Goal: Obtain resource: Obtain resource

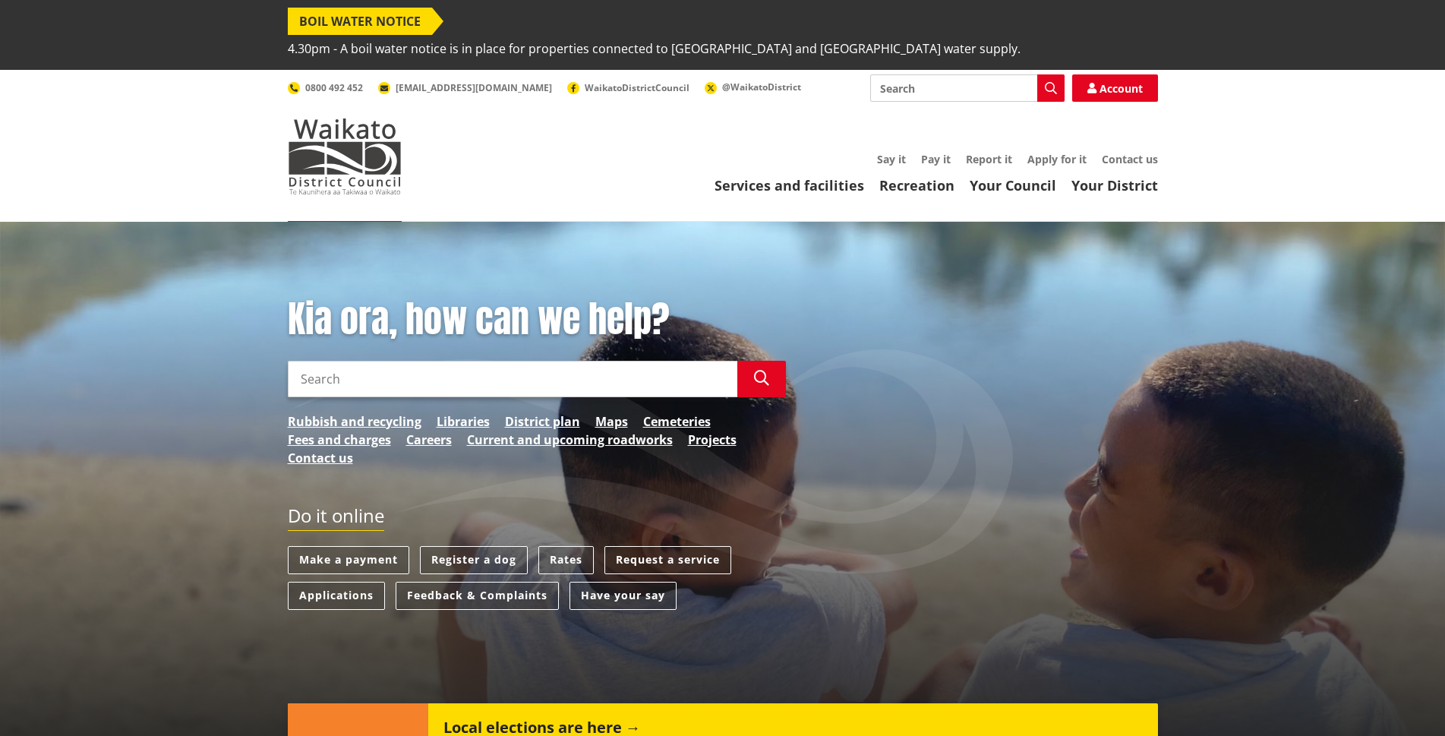
click at [341, 361] on input "Search" at bounding box center [512, 379] width 449 height 36
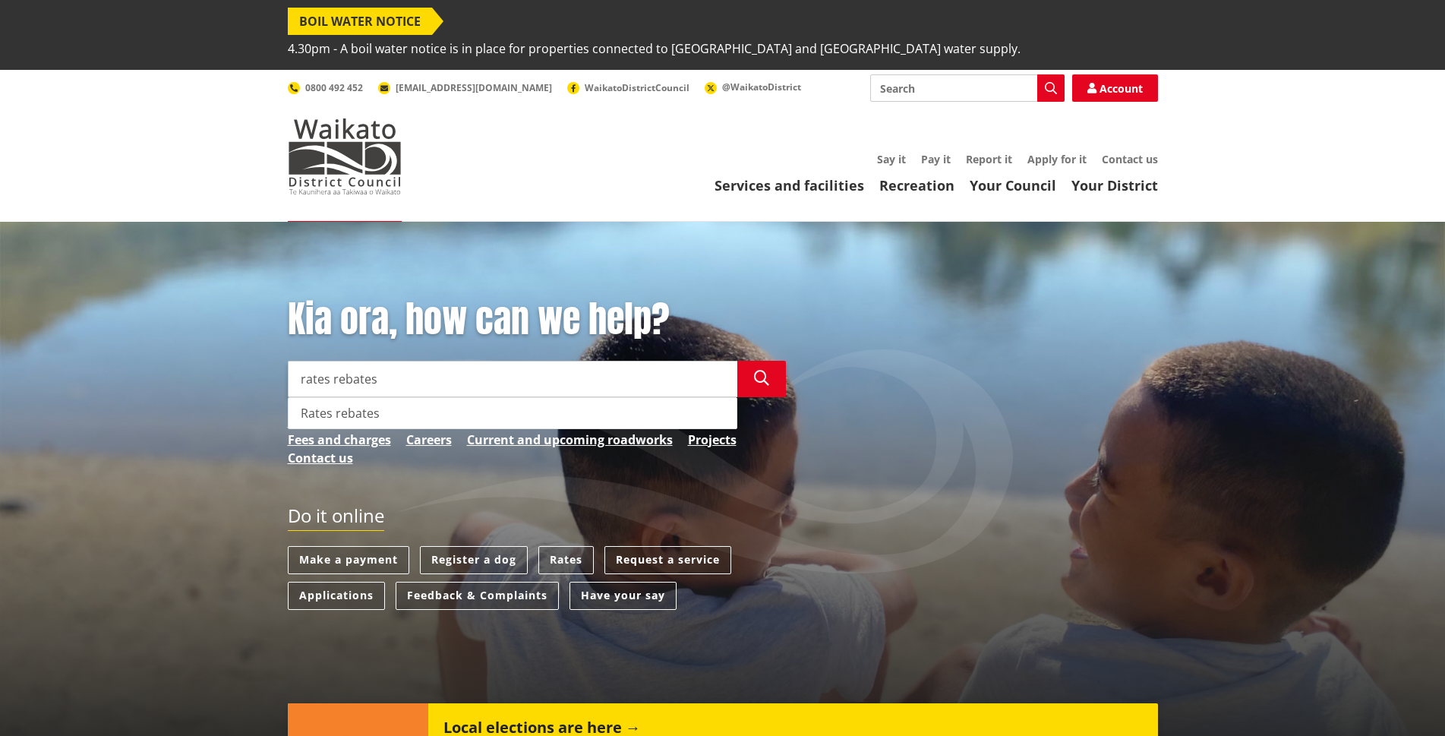
type input "rates rebates"
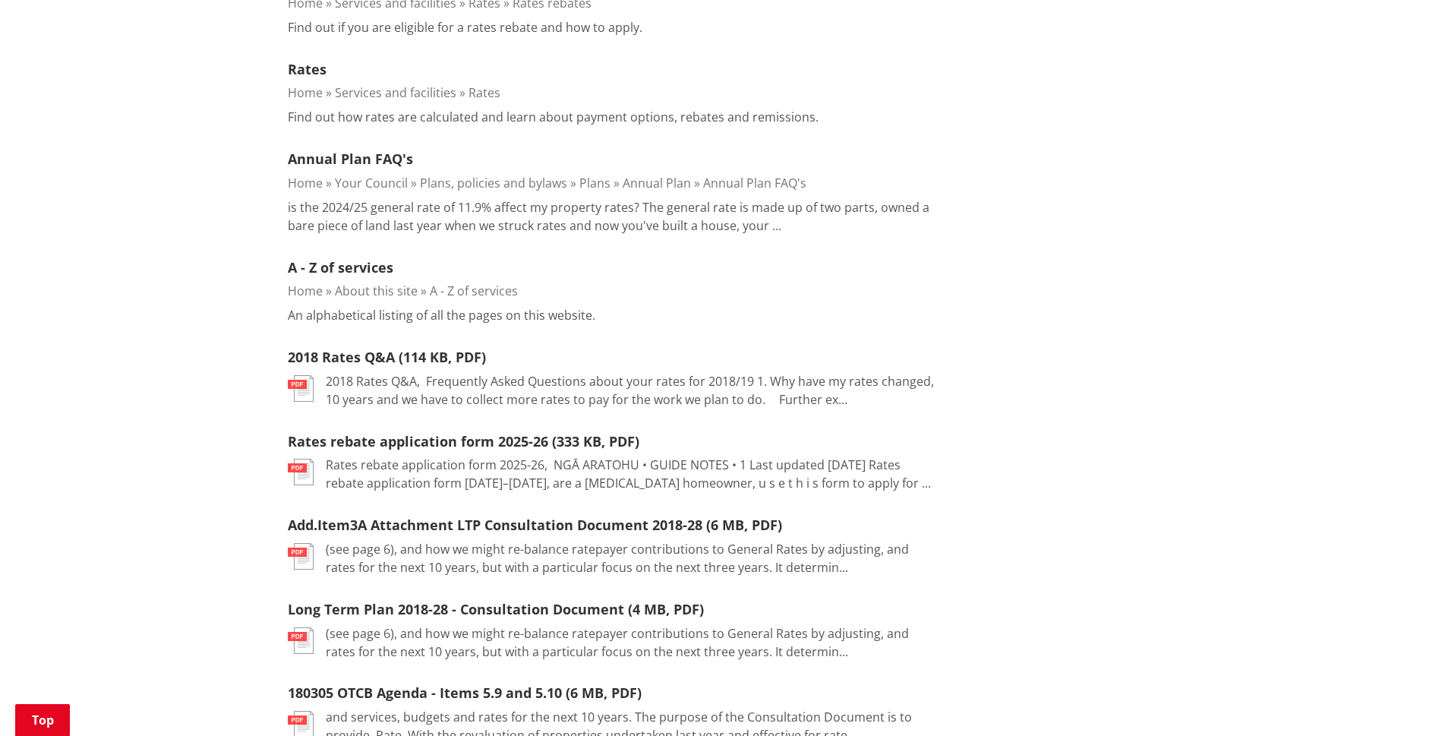
scroll to position [607, 0]
click at [455, 430] on link "Rates rebate application form 2025-26 (333 KB, PDF)" at bounding box center [464, 439] width 352 height 18
